Goal: Transaction & Acquisition: Purchase product/service

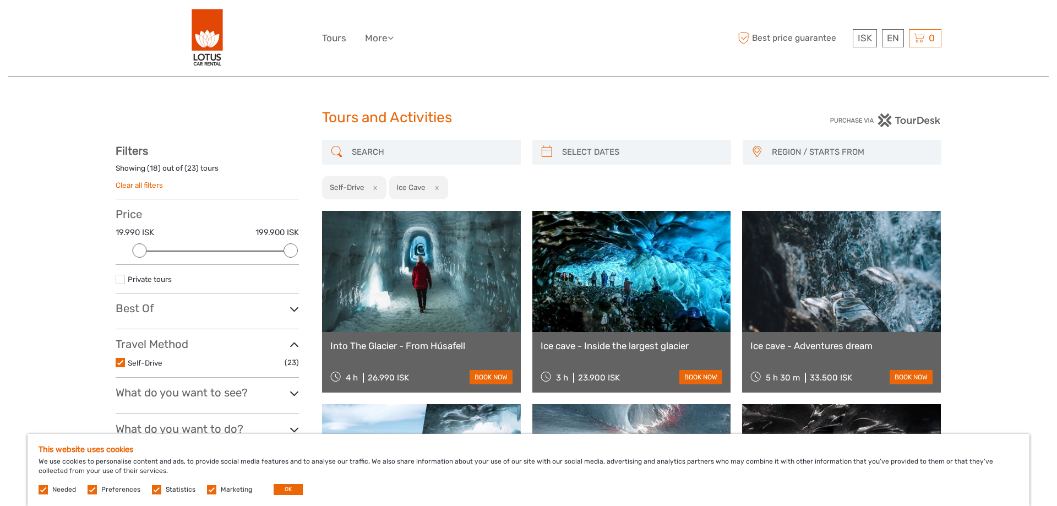
select select
click at [848, 102] on link "$" at bounding box center [857, 105] width 37 height 20
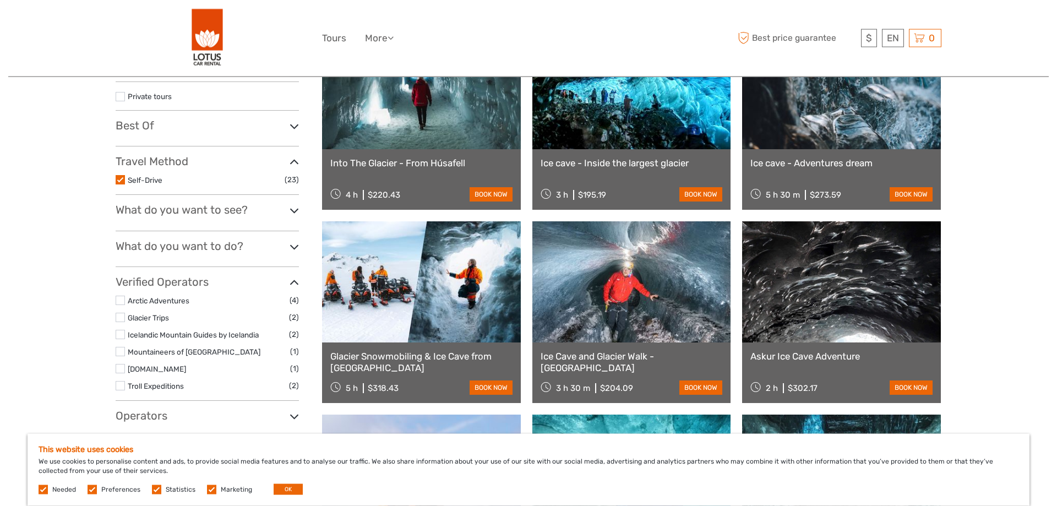
scroll to position [112, 0]
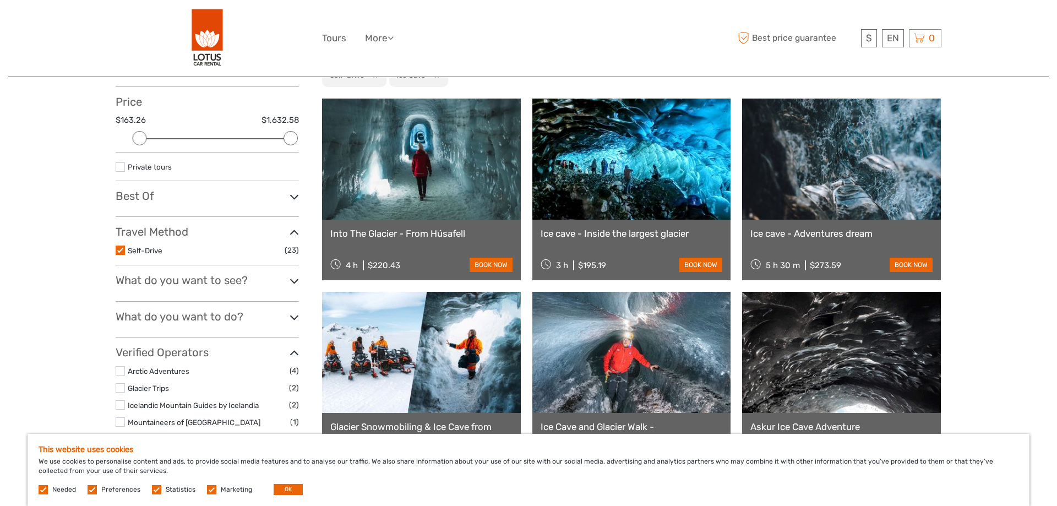
click at [200, 280] on h3 "What do you want to see?" at bounding box center [207, 280] width 183 height 13
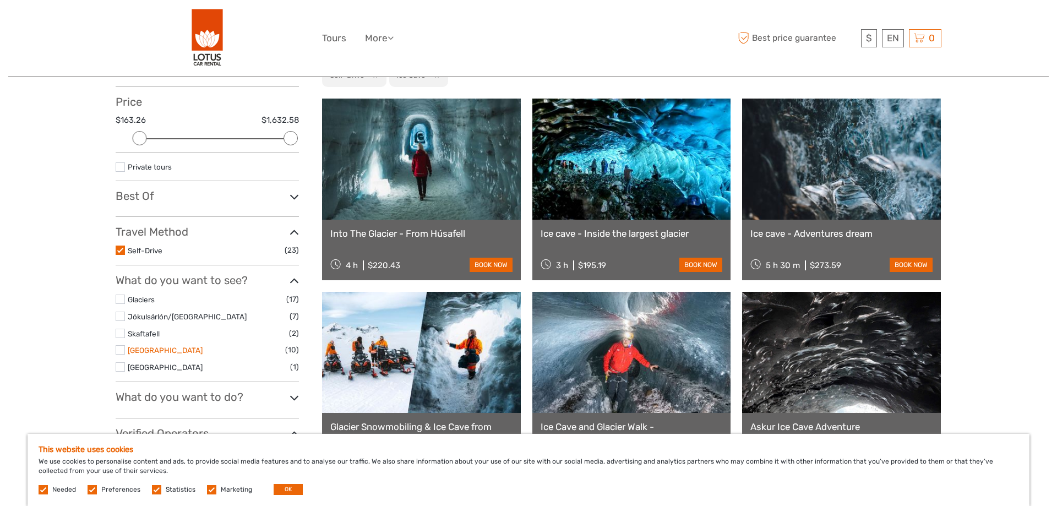
click at [154, 354] on link "South Coast" at bounding box center [165, 350] width 75 height 9
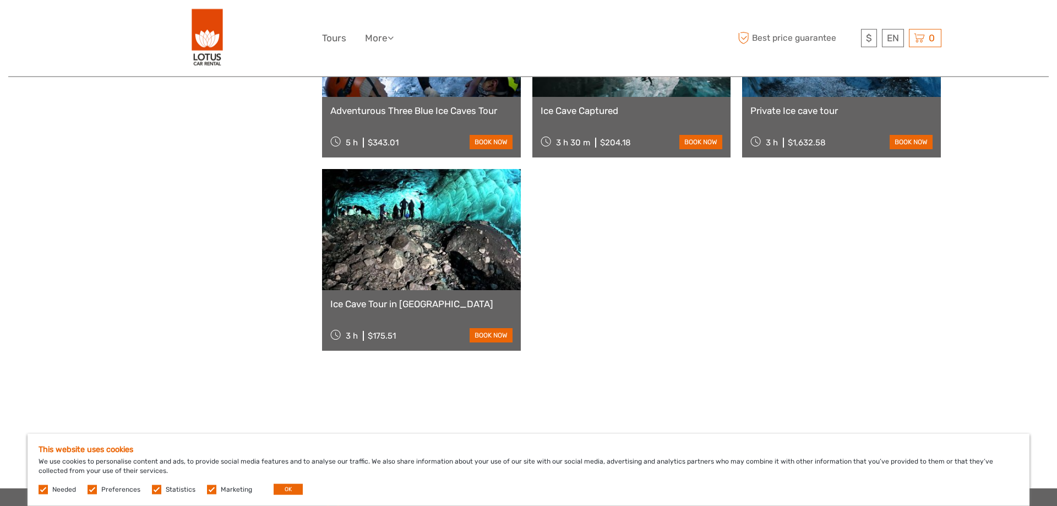
scroll to position [624, 0]
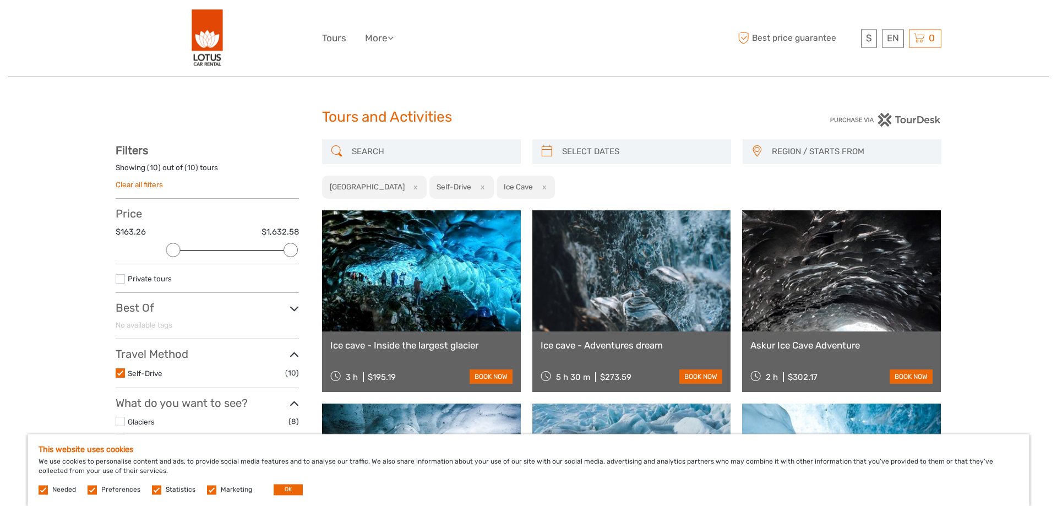
scroll to position [0, 0]
click at [341, 40] on link "Tours" at bounding box center [334, 38] width 24 height 16
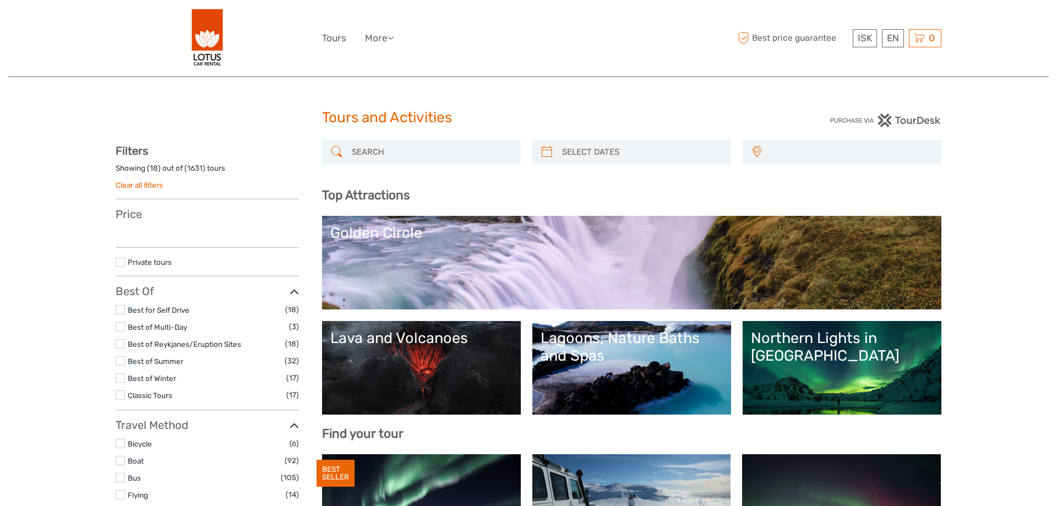
select select
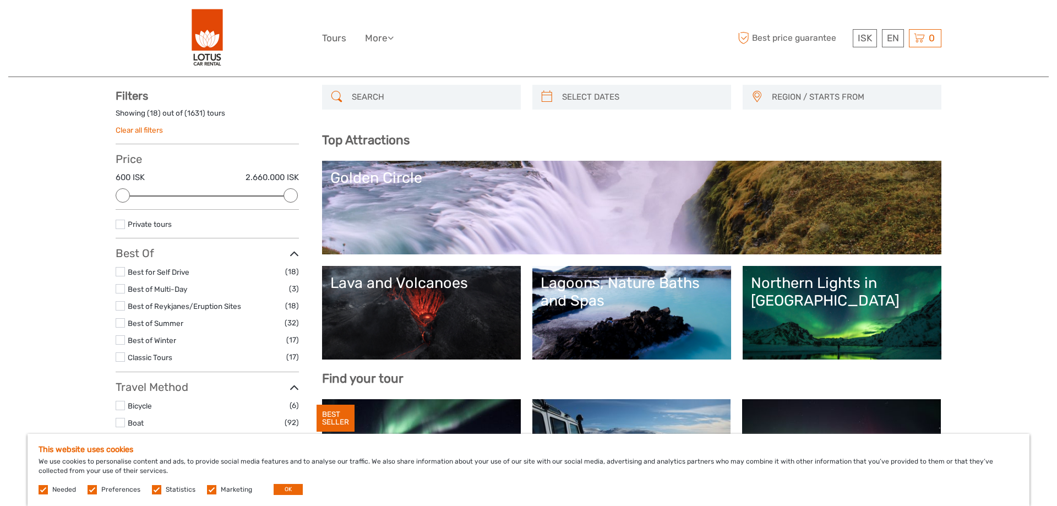
scroll to position [112, 0]
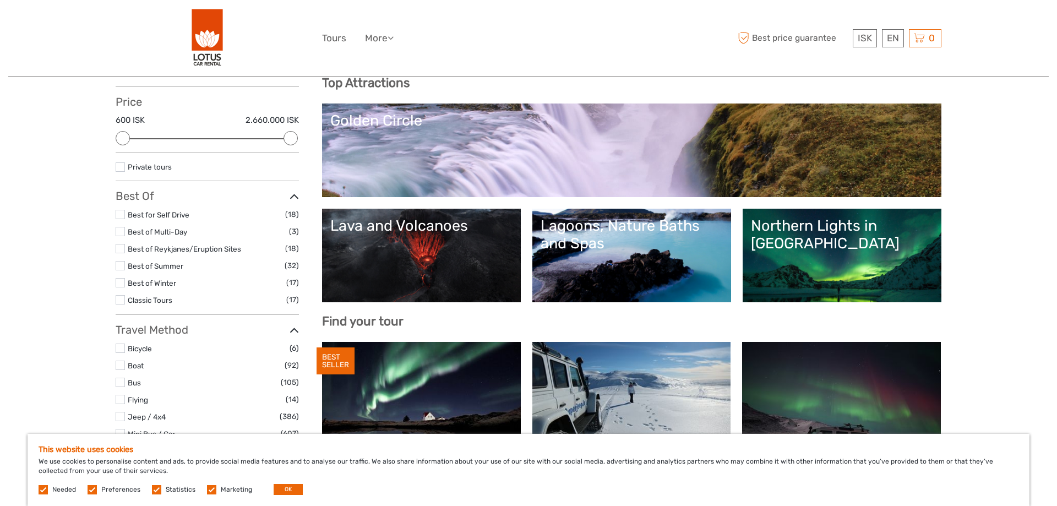
click at [846, 271] on link "Northern Lights in [GEOGRAPHIC_DATA]" at bounding box center [842, 255] width 182 height 77
click at [472, 271] on link "Lava and Volcanoes" at bounding box center [421, 255] width 182 height 77
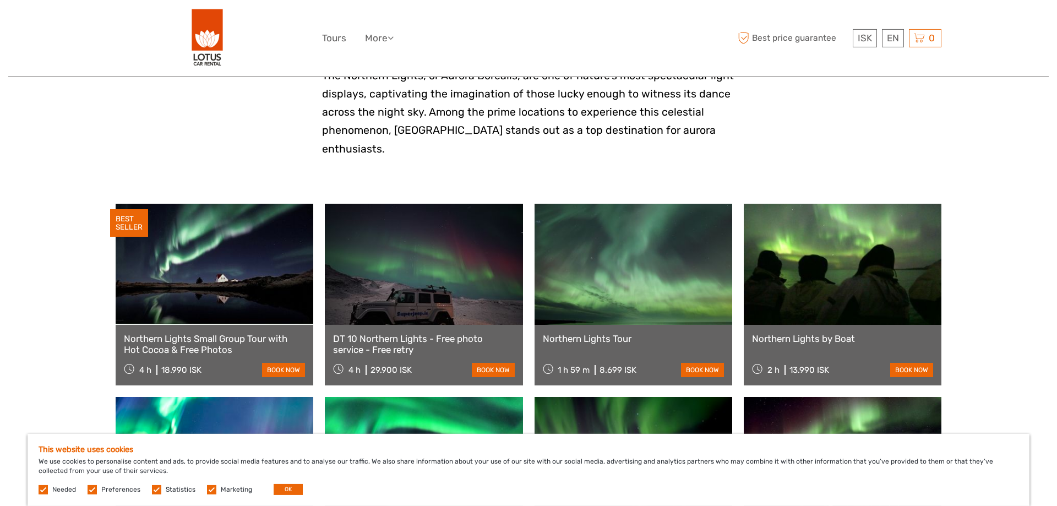
scroll to position [281, 0]
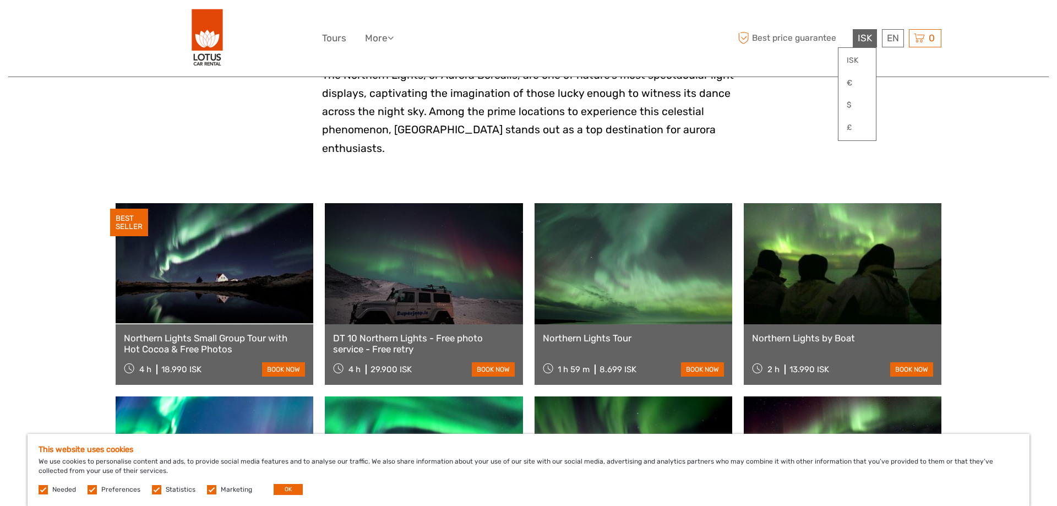
click at [863, 40] on span "ISK" at bounding box center [865, 37] width 14 height 11
click at [850, 102] on link "$" at bounding box center [857, 105] width 37 height 20
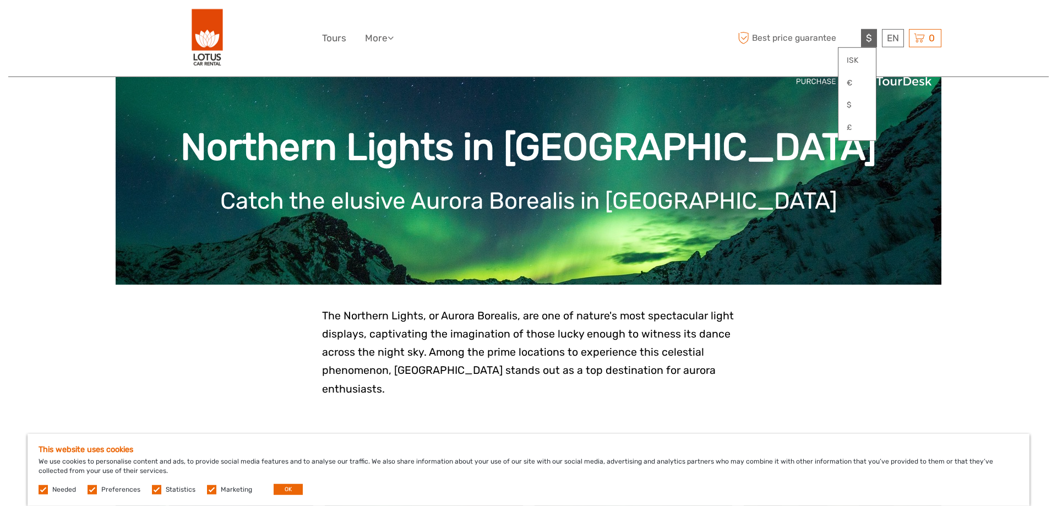
scroll to position [0, 0]
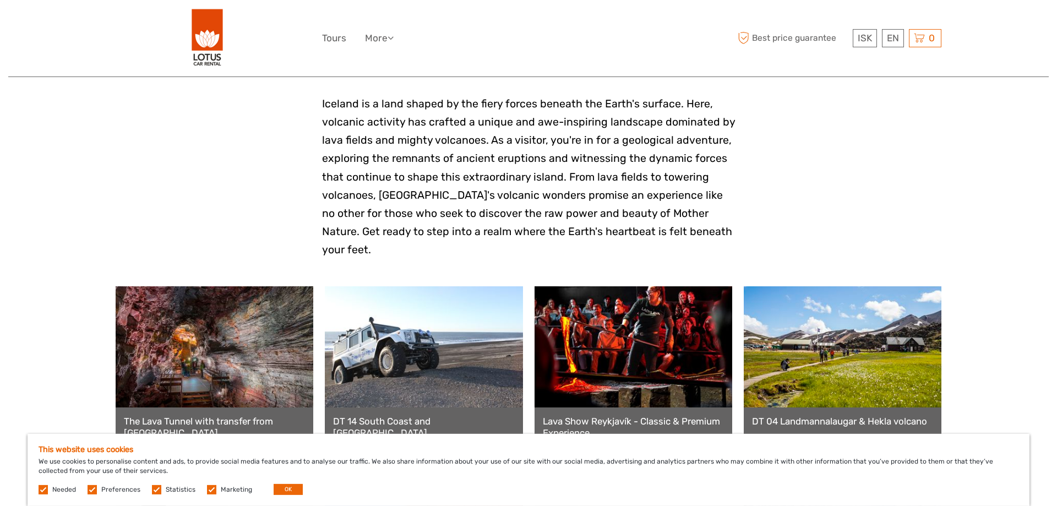
scroll to position [281, 0]
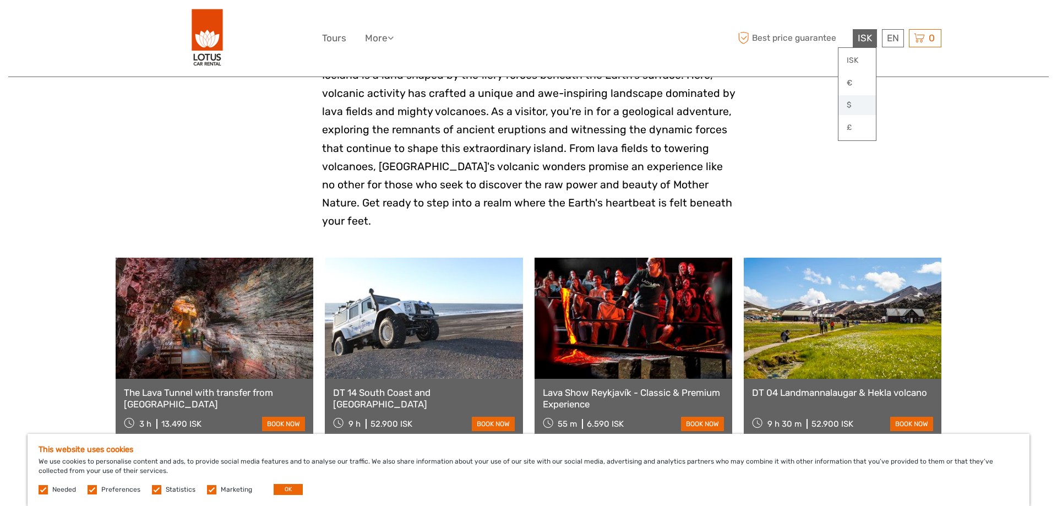
click at [846, 105] on link "$" at bounding box center [857, 105] width 37 height 20
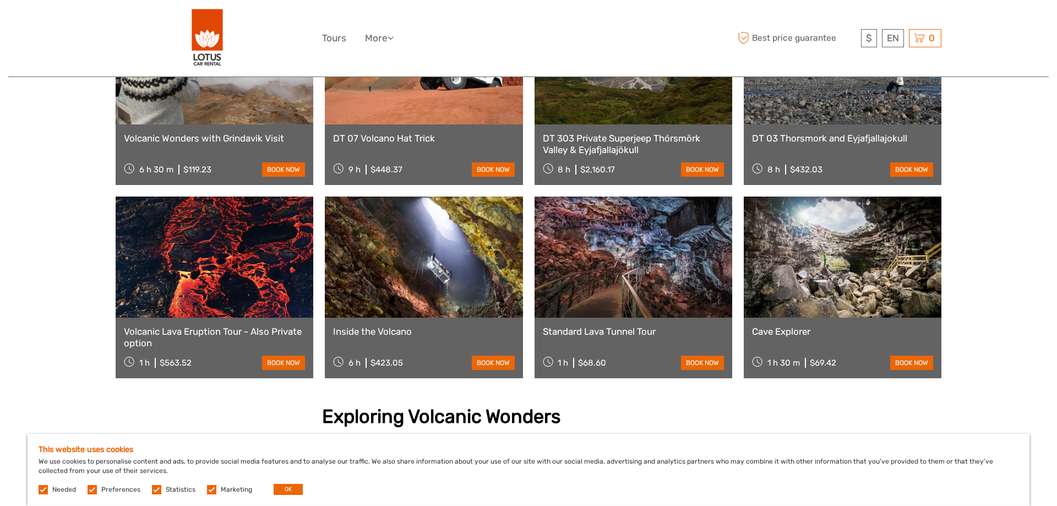
scroll to position [730, 0]
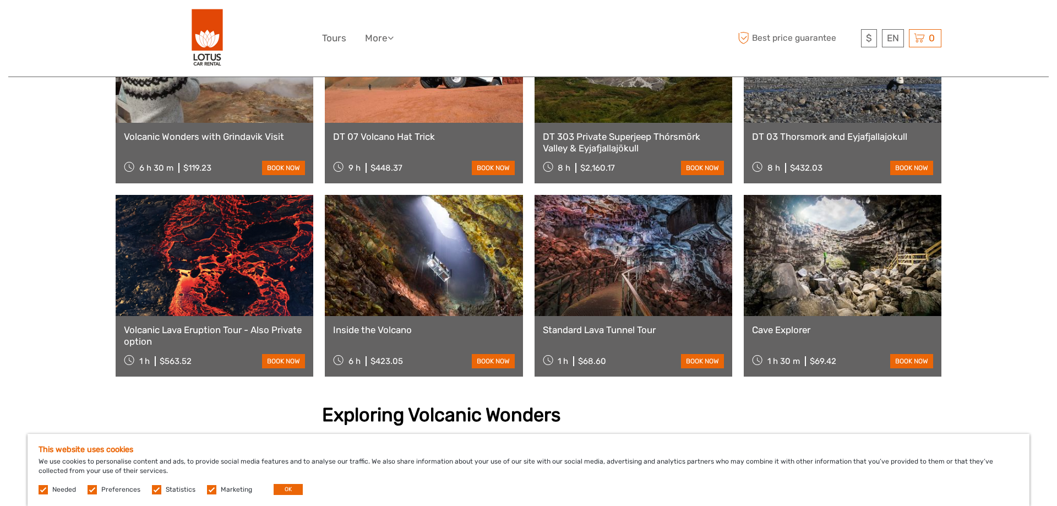
click at [224, 236] on link at bounding box center [215, 255] width 198 height 121
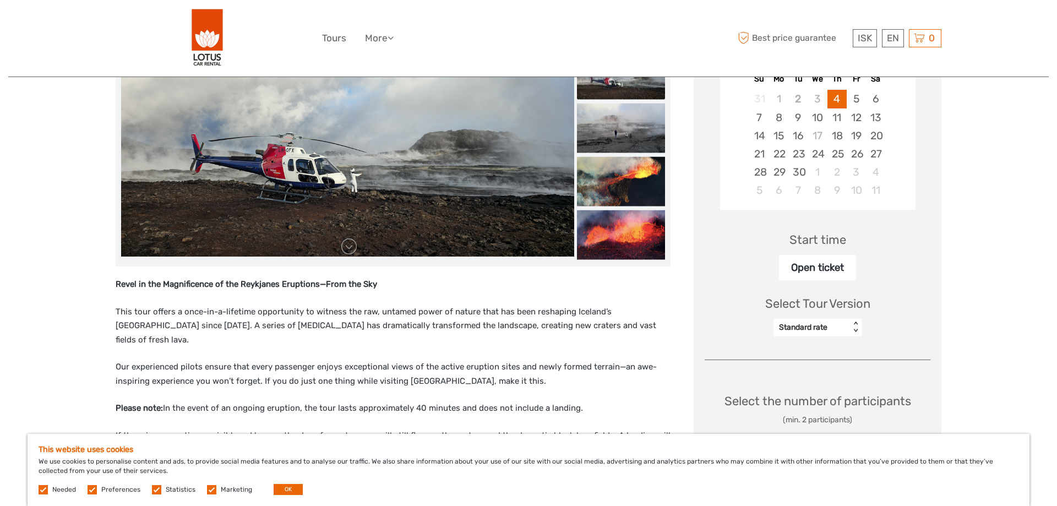
scroll to position [168, 0]
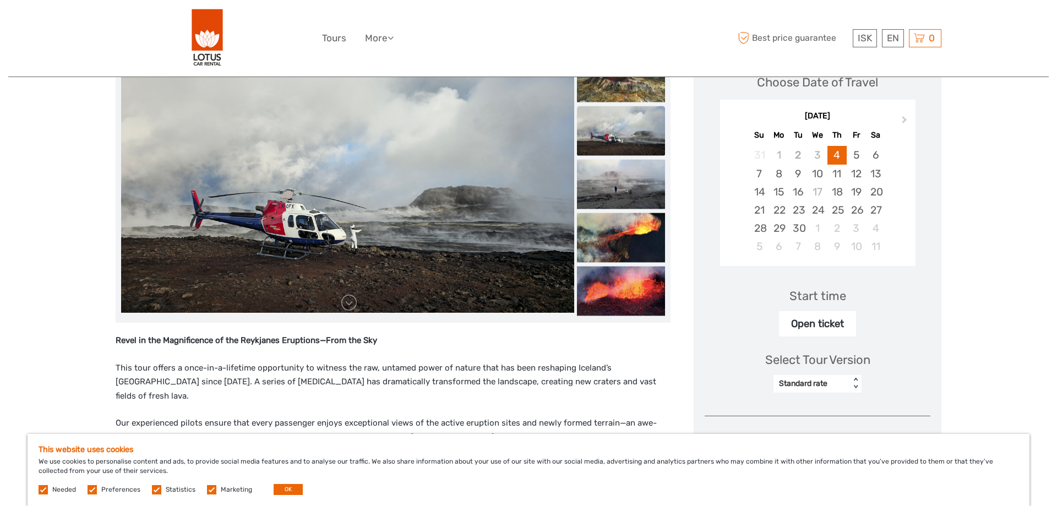
click at [845, 382] on div "Standard rate" at bounding box center [812, 383] width 66 height 11
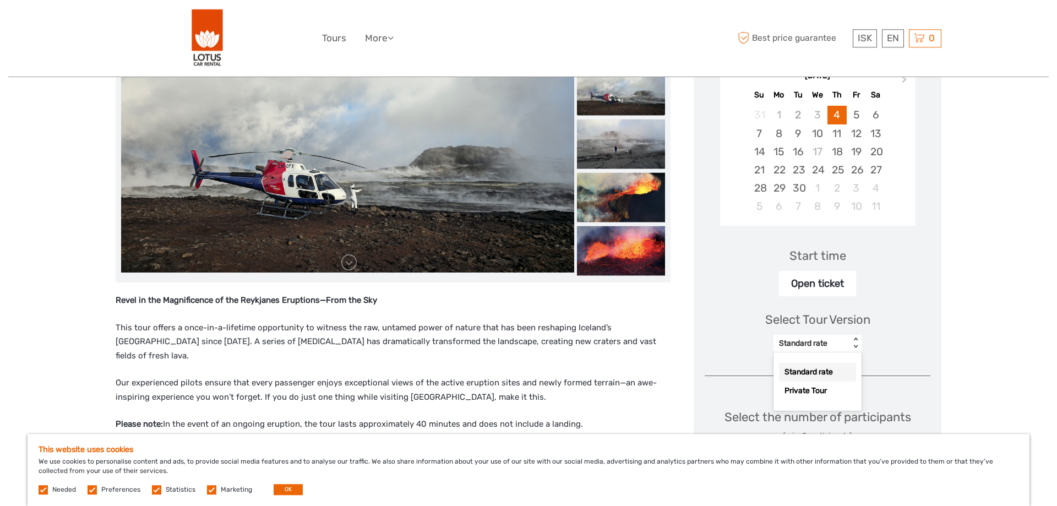
scroll to position [225, 0]
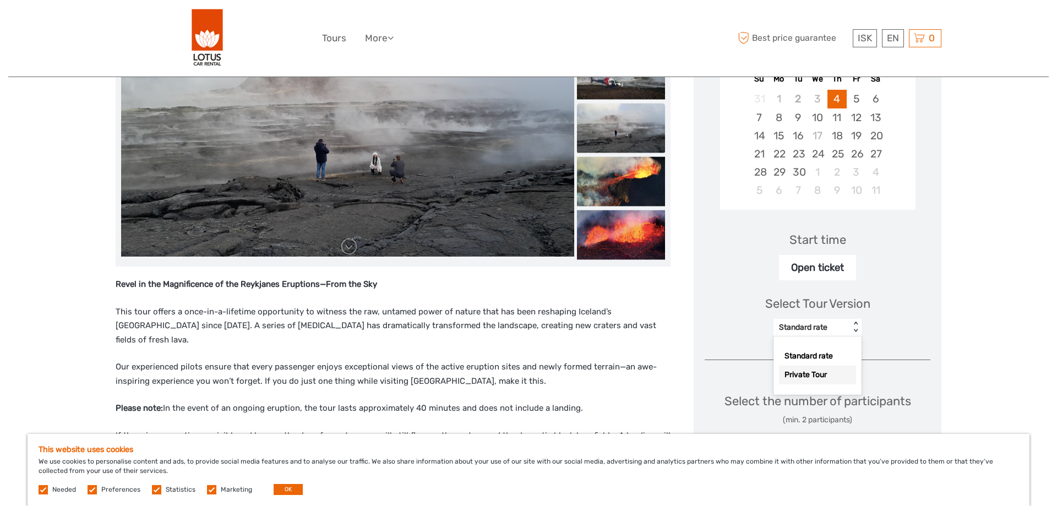
click at [856, 375] on div "Private Tour" at bounding box center [817, 375] width 77 height 19
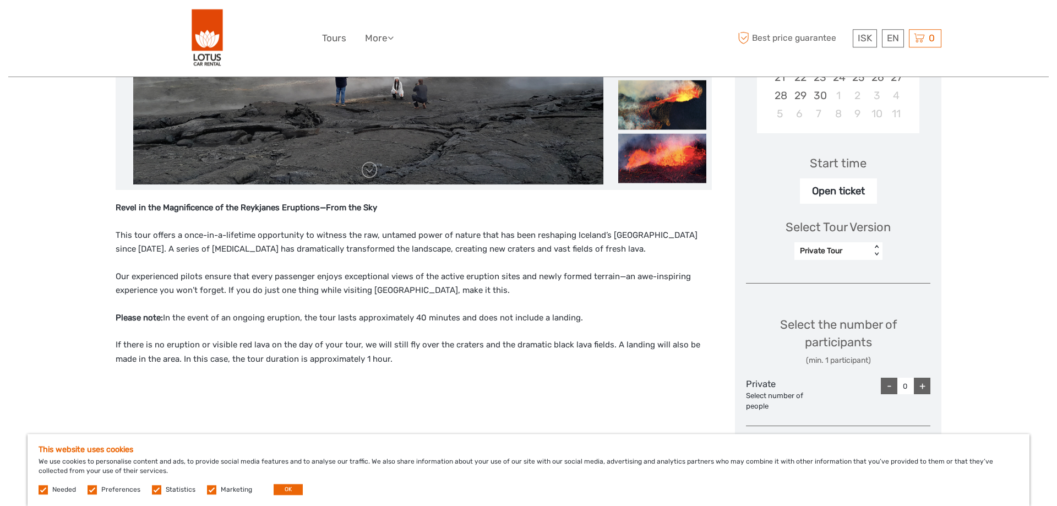
scroll to position [281, 0]
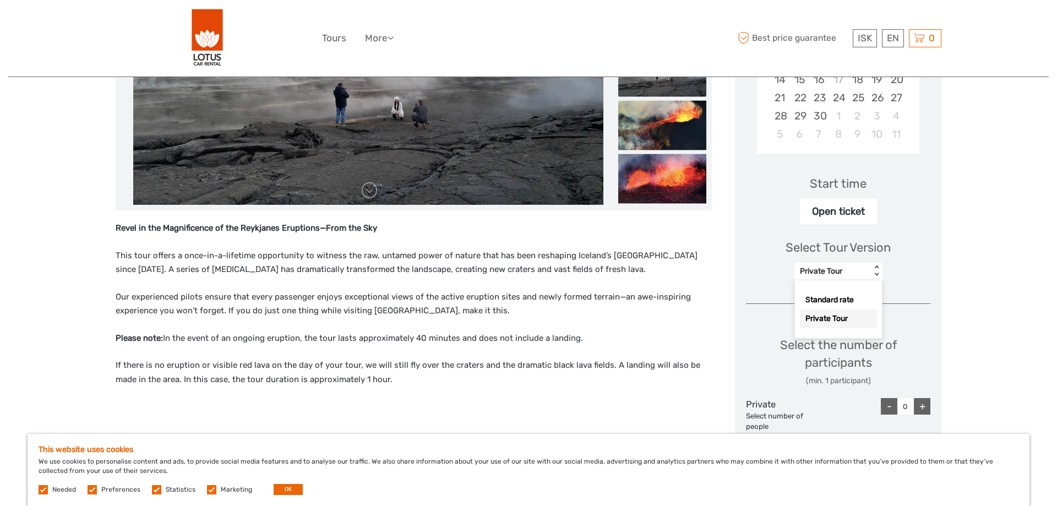
click at [819, 272] on div "Private Tour" at bounding box center [833, 271] width 66 height 11
click at [819, 296] on div "Standard rate" at bounding box center [838, 300] width 77 height 19
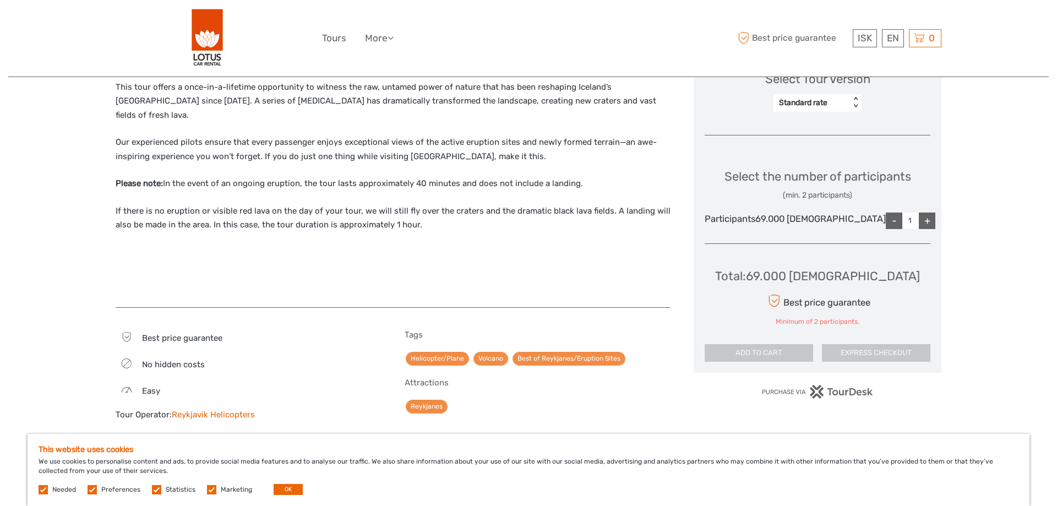
scroll to position [225, 0]
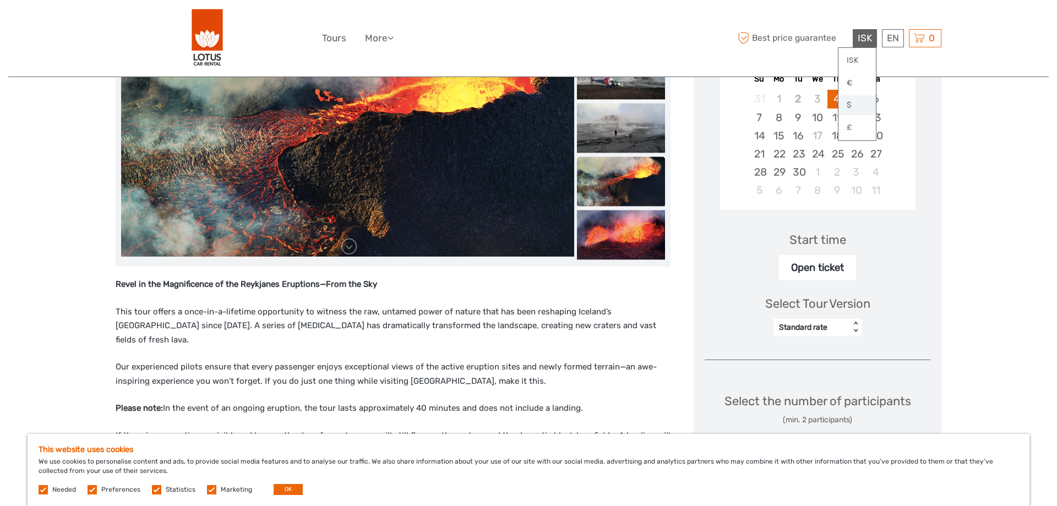
click at [853, 100] on link "$" at bounding box center [857, 105] width 37 height 20
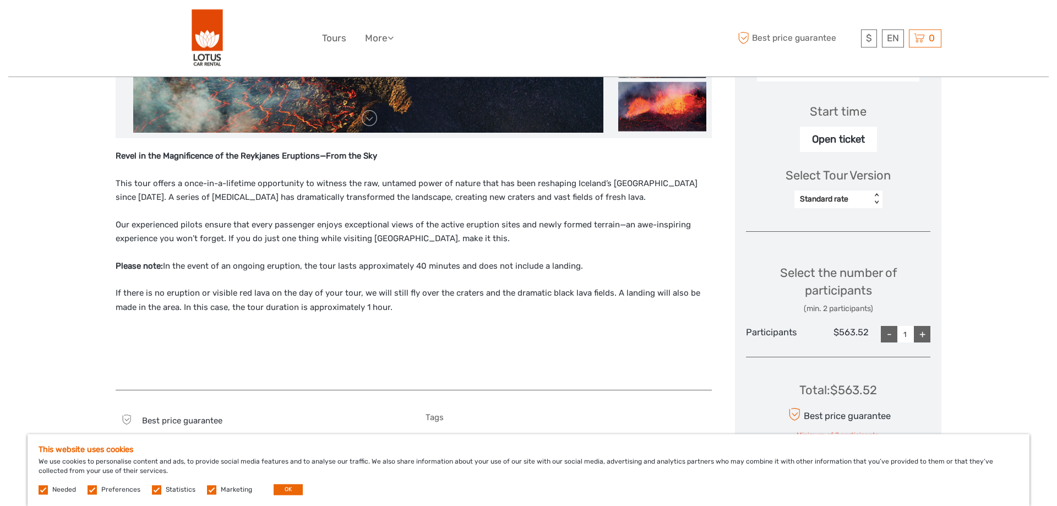
scroll to position [393, 0]
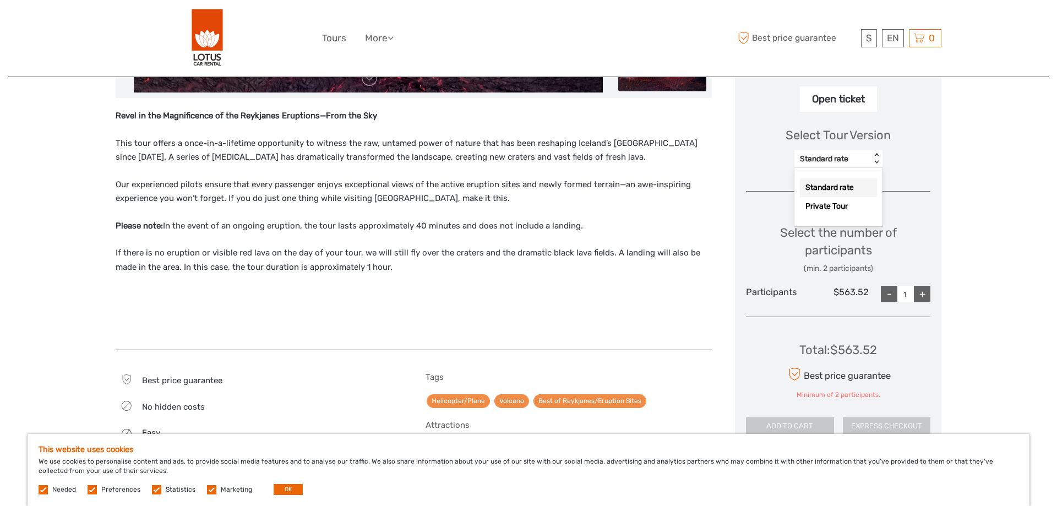
click at [851, 156] on div "Standard rate" at bounding box center [833, 159] width 66 height 11
click at [828, 204] on div "Private Tour" at bounding box center [838, 206] width 77 height 19
type input "0"
